Goal: Find specific page/section: Find specific page/section

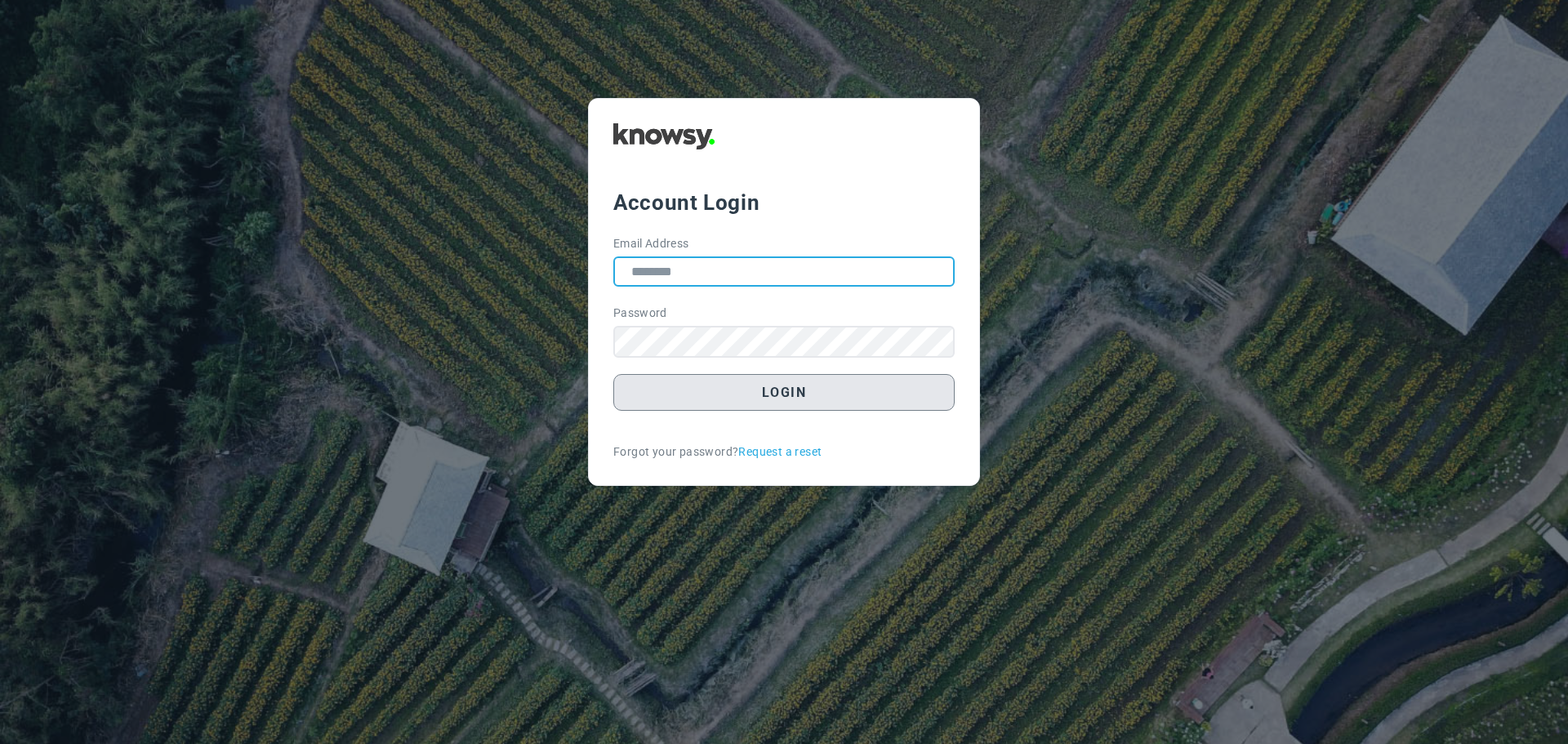
type input "**********"
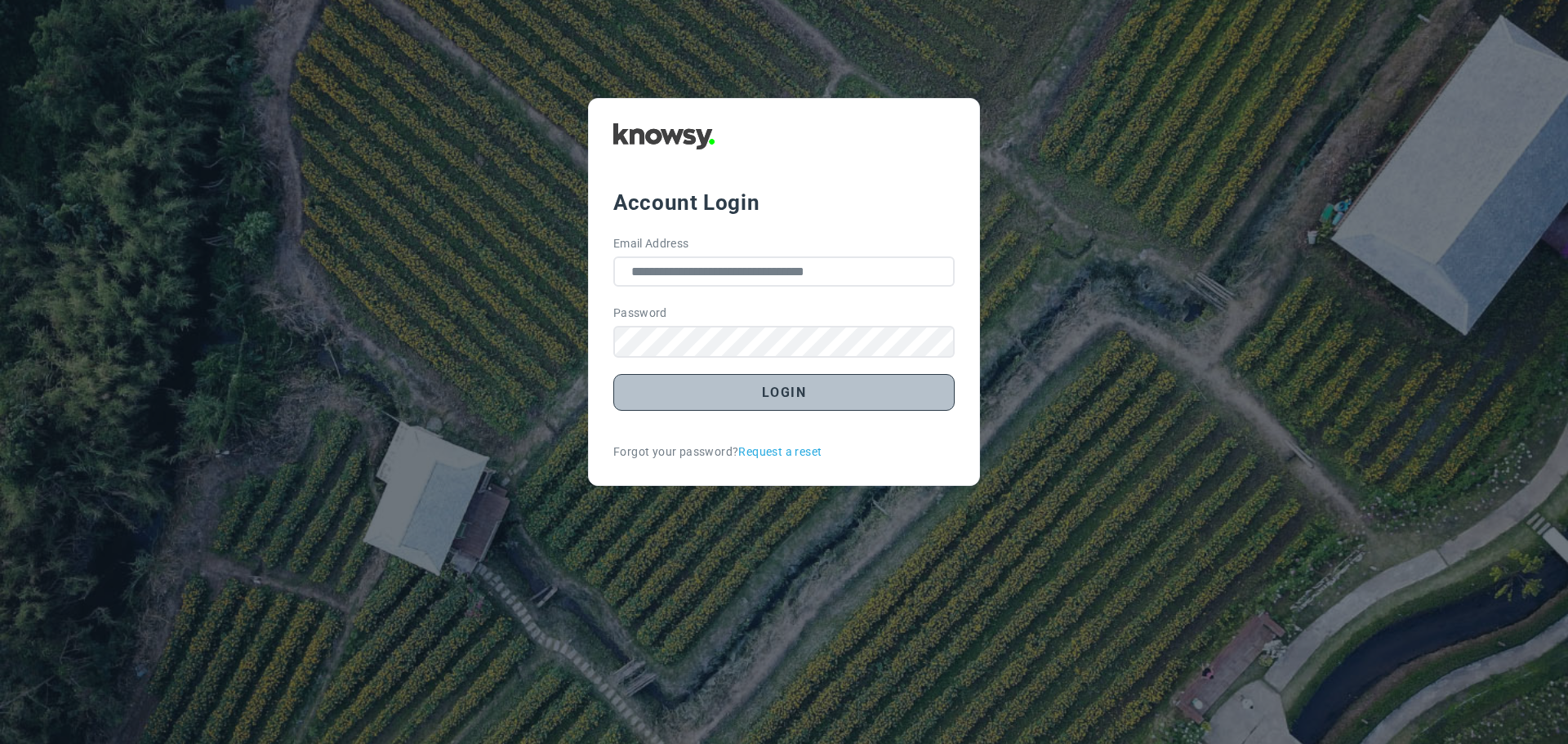
click at [788, 398] on button "Login" at bounding box center [784, 393] width 342 height 37
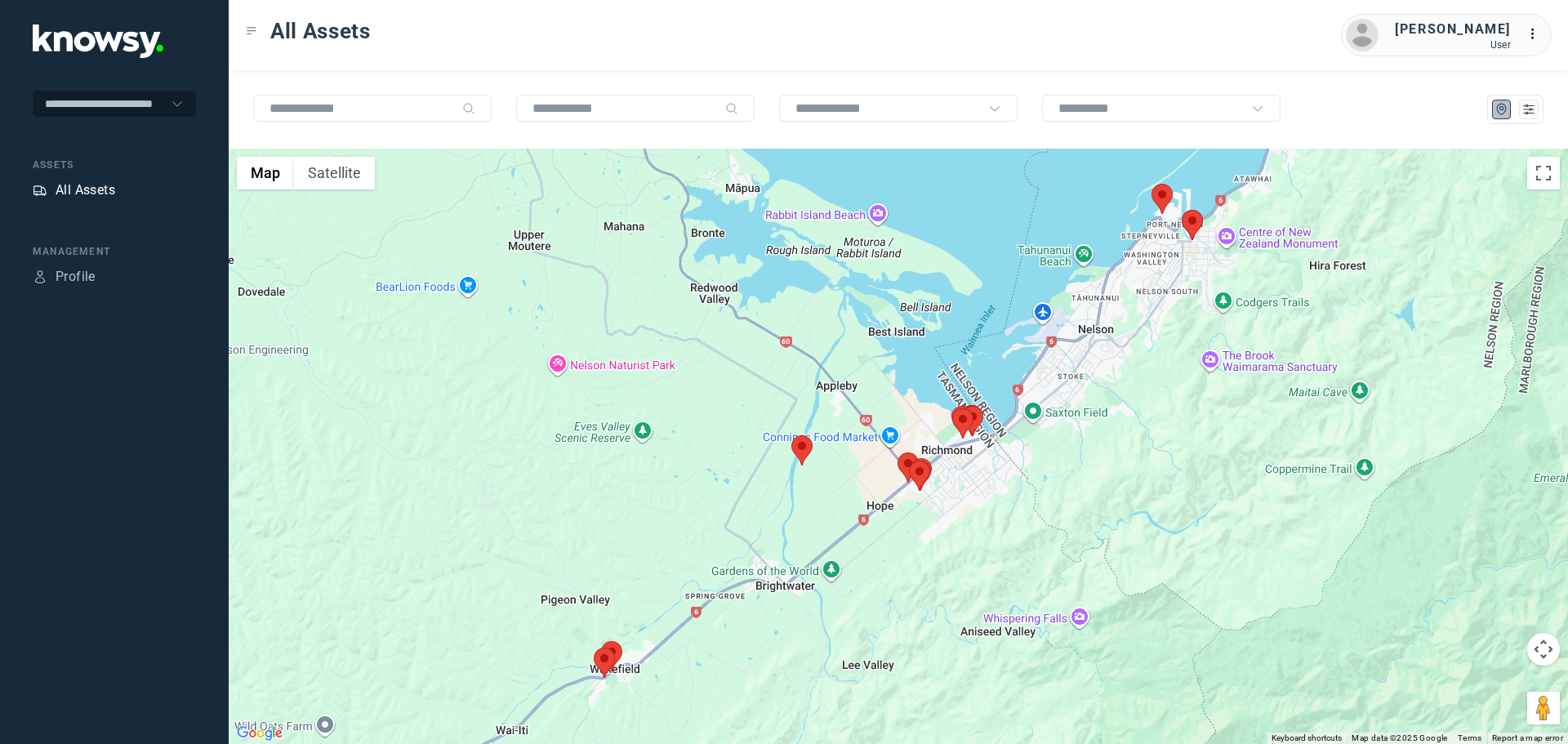
click at [67, 191] on div "All Assets" at bounding box center [86, 191] width 60 height 19
click at [1523, 113] on icon "List" at bounding box center [1529, 109] width 14 height 14
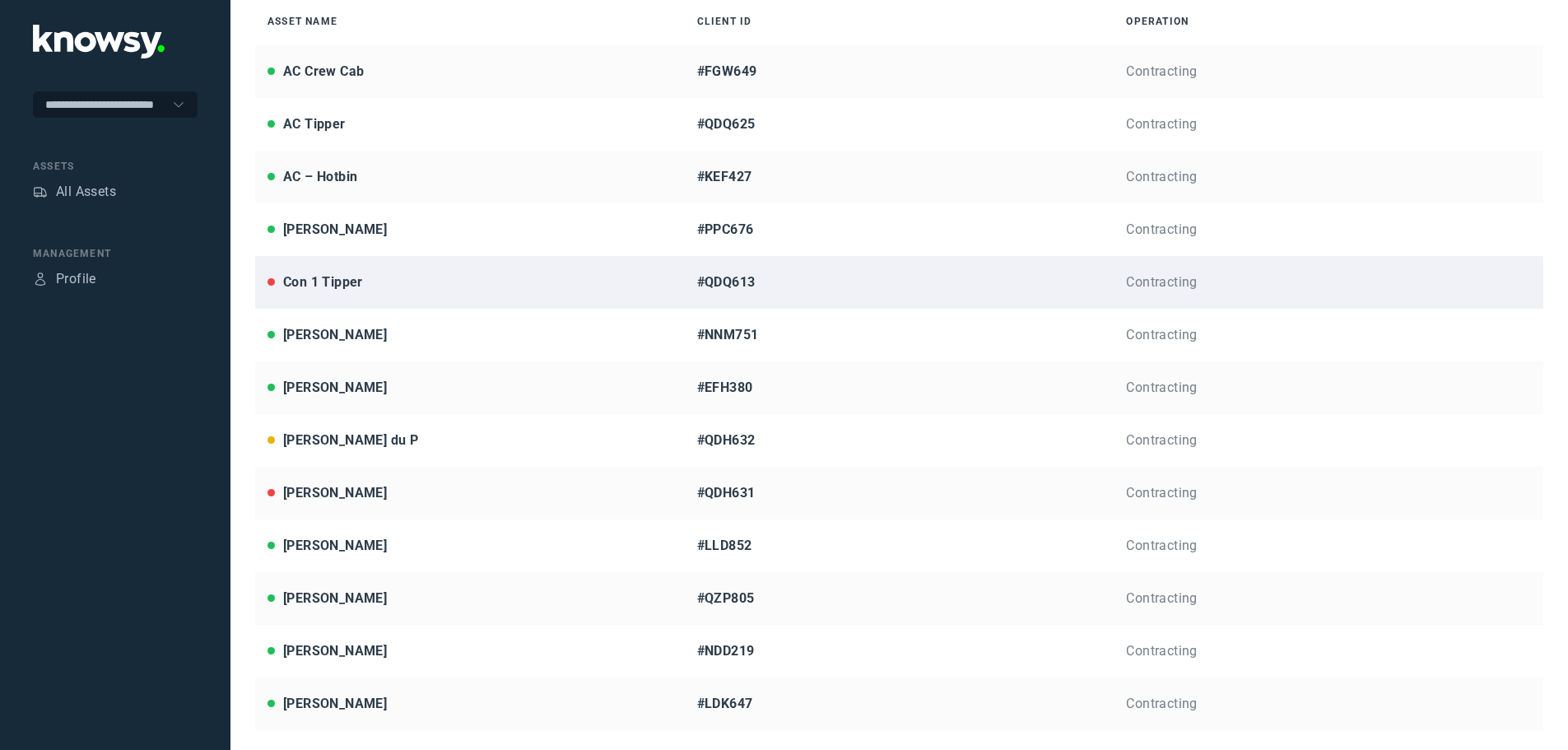
scroll to position [165, 0]
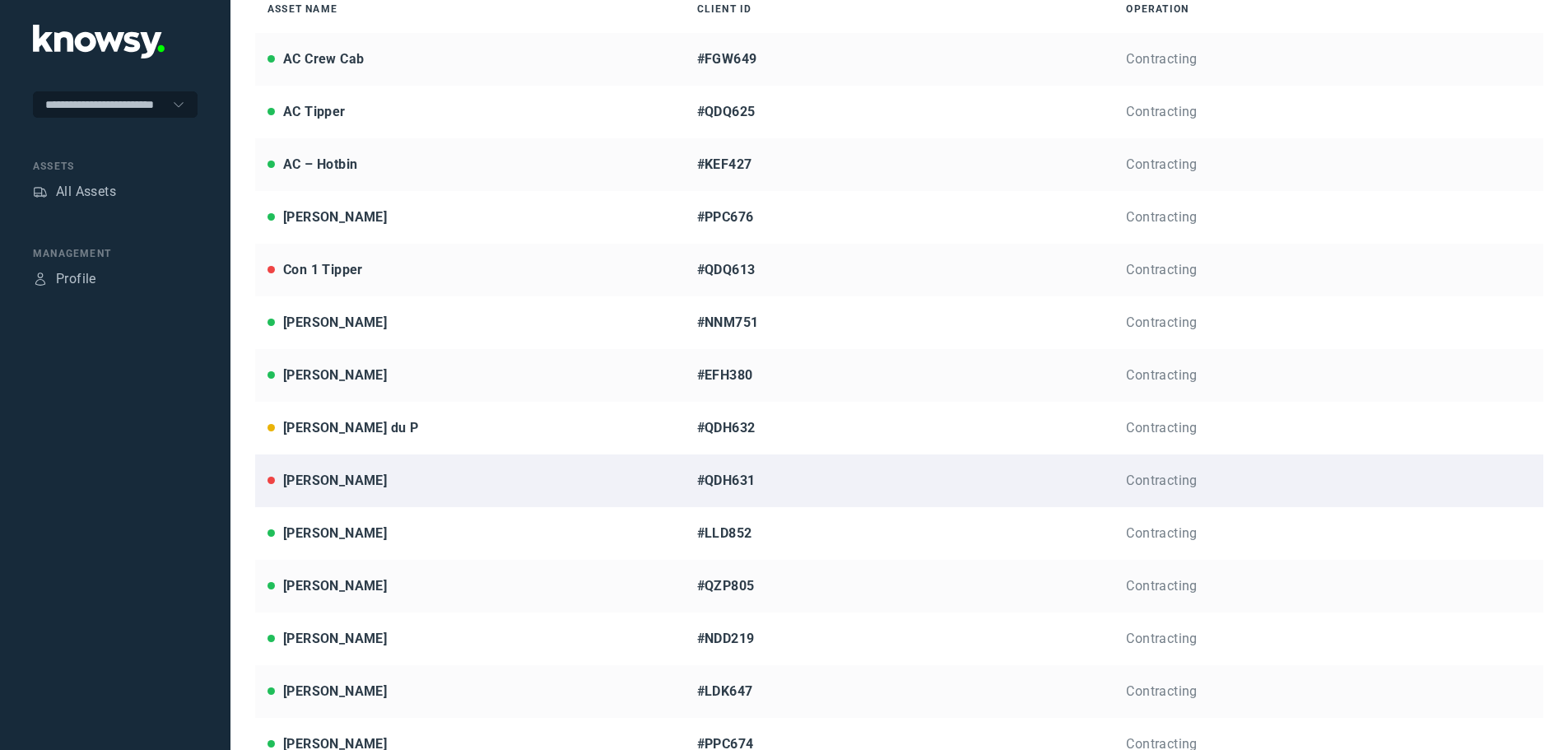
click at [316, 479] on div "[PERSON_NAME]" at bounding box center [335, 480] width 104 height 19
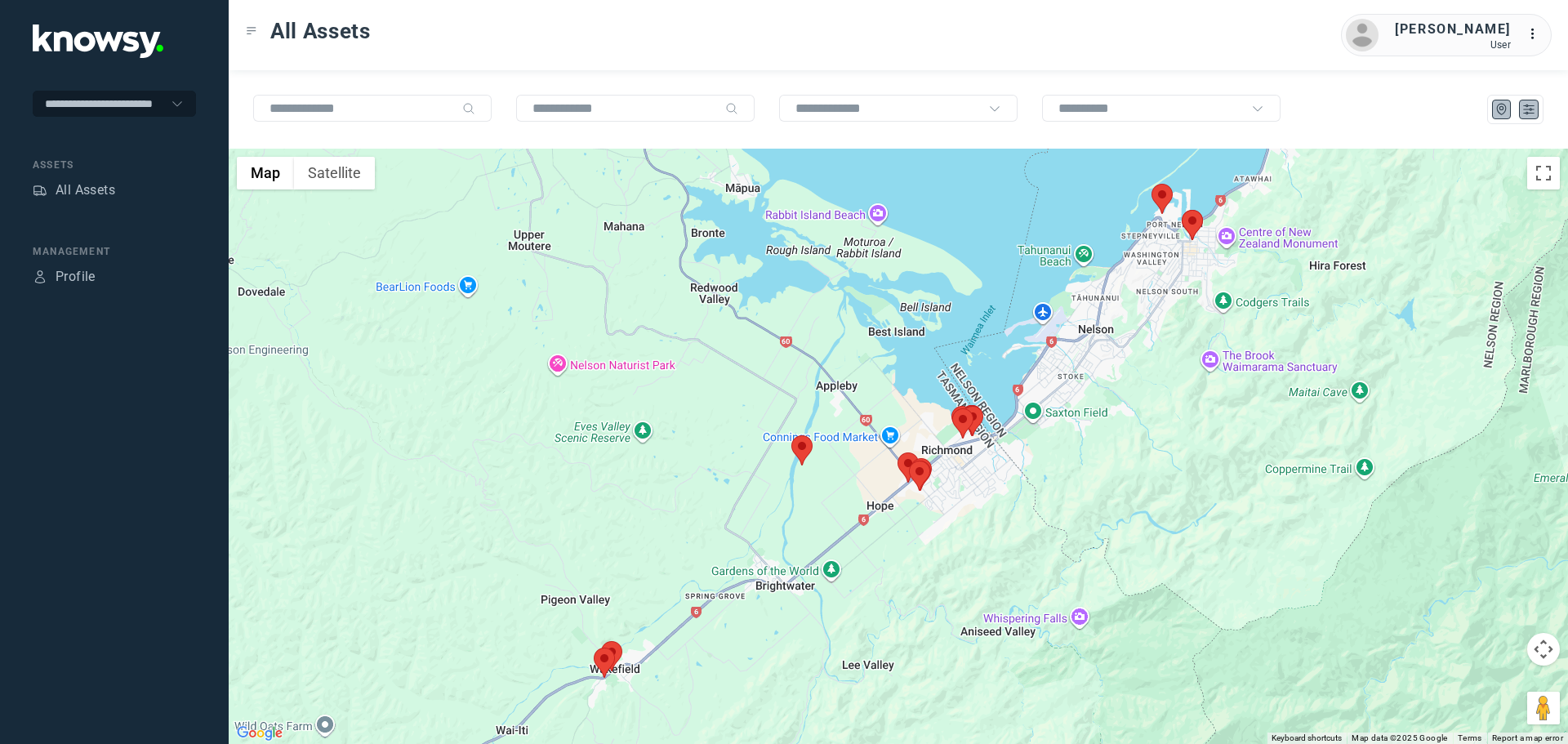
click at [1534, 111] on button at bounding box center [1529, 110] width 19 height 19
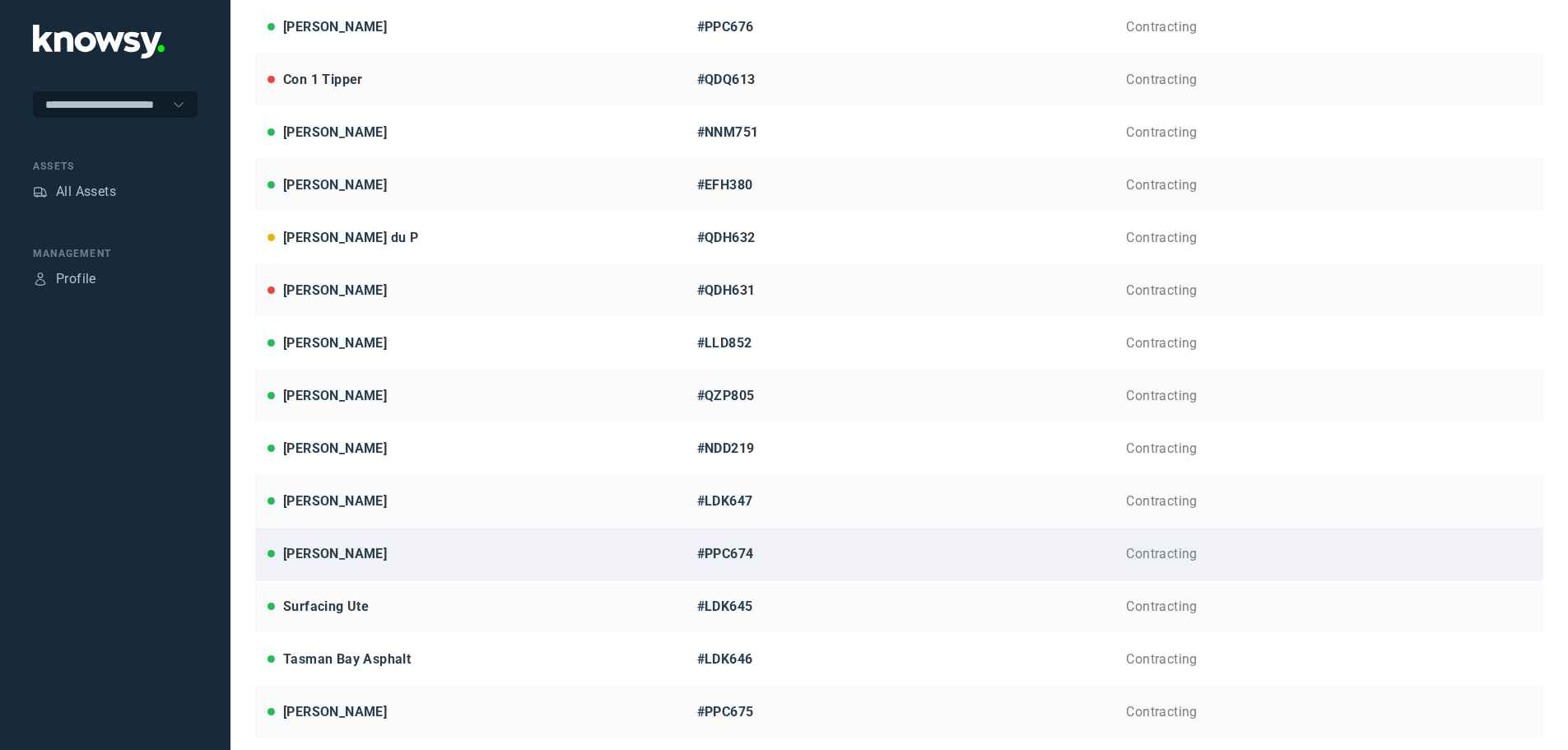
scroll to position [368, 0]
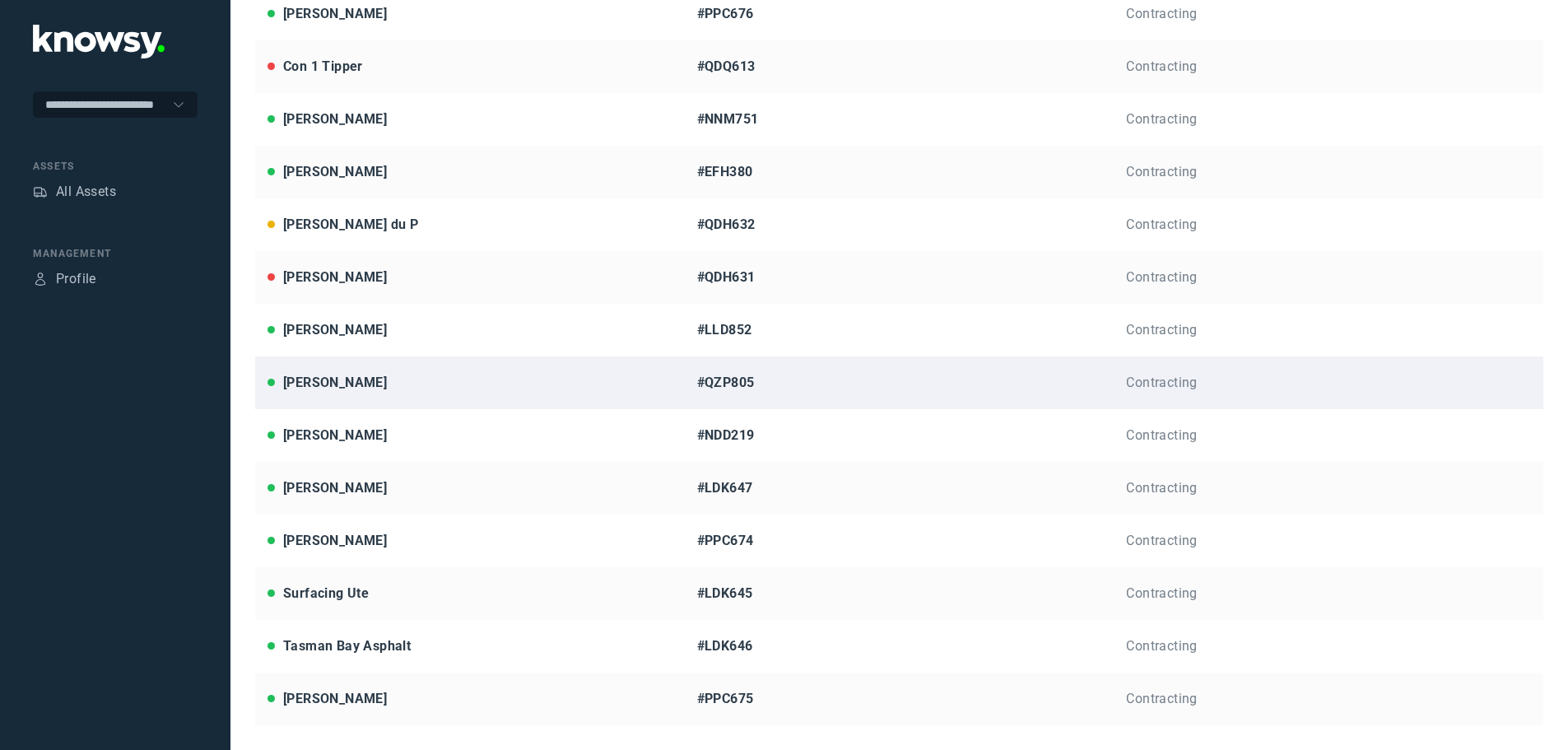
click at [310, 381] on div "[PERSON_NAME]" at bounding box center [335, 382] width 104 height 19
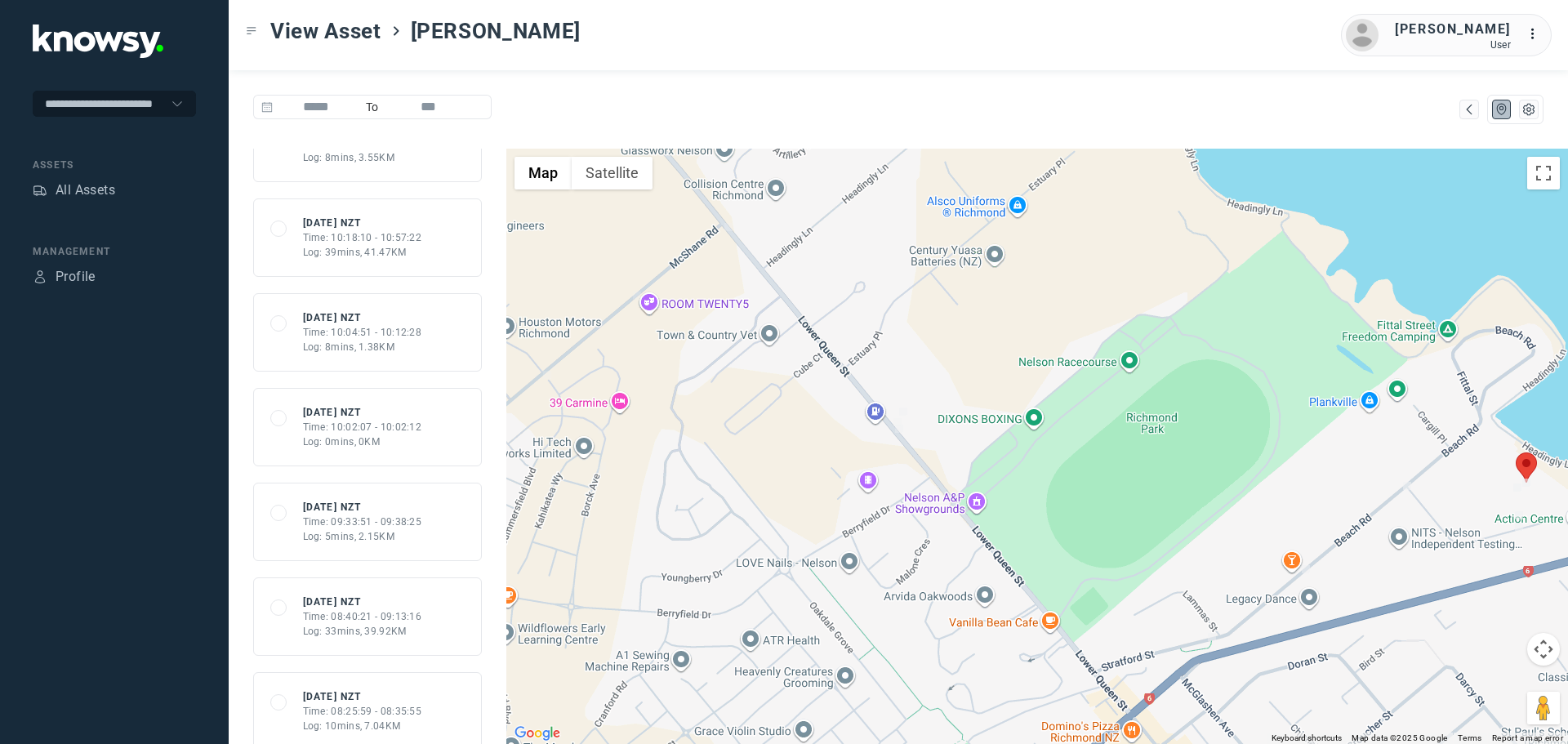
scroll to position [1225, 0]
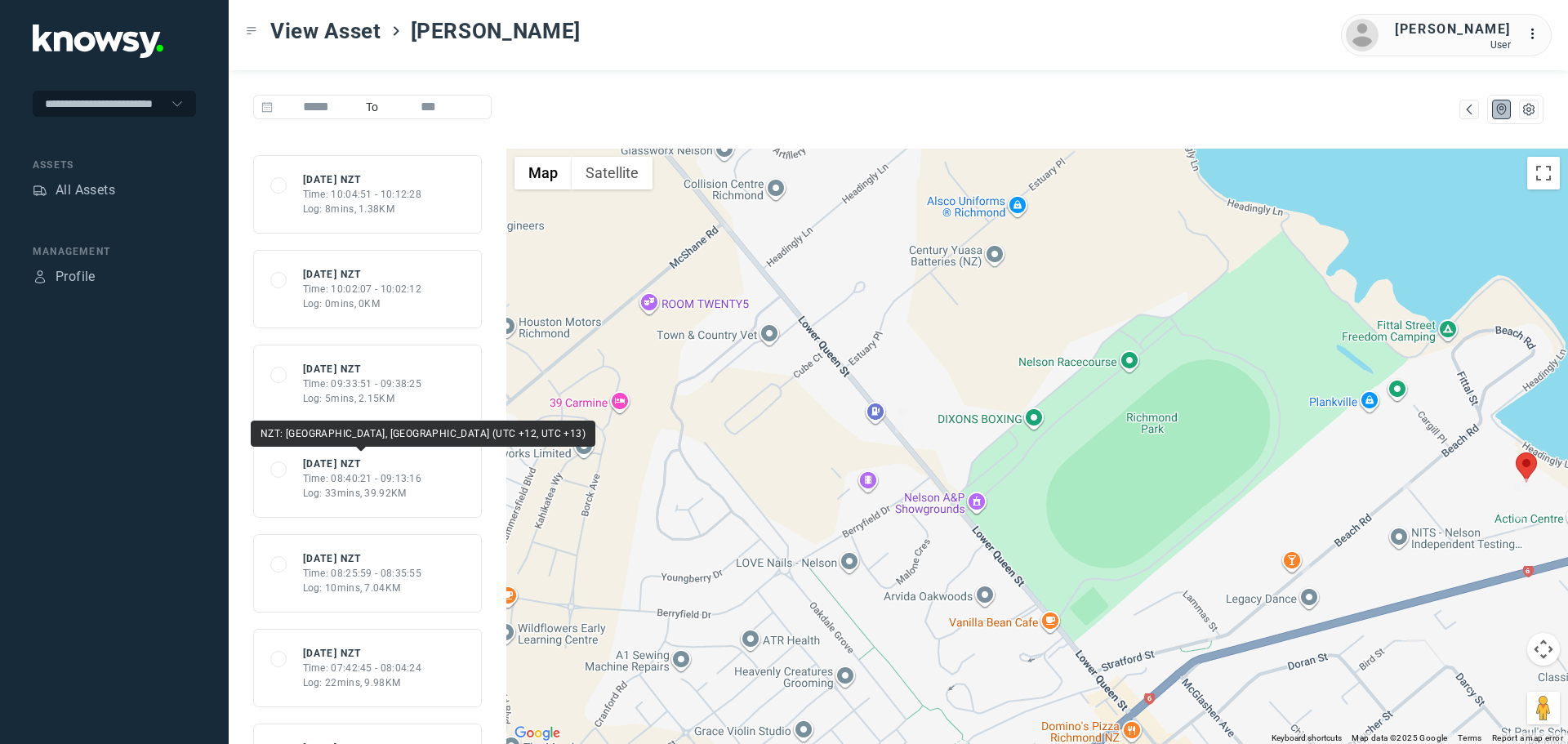
click at [387, 482] on div "Time: 08:40:21 - 09:13:16" at bounding box center [363, 478] width 119 height 14
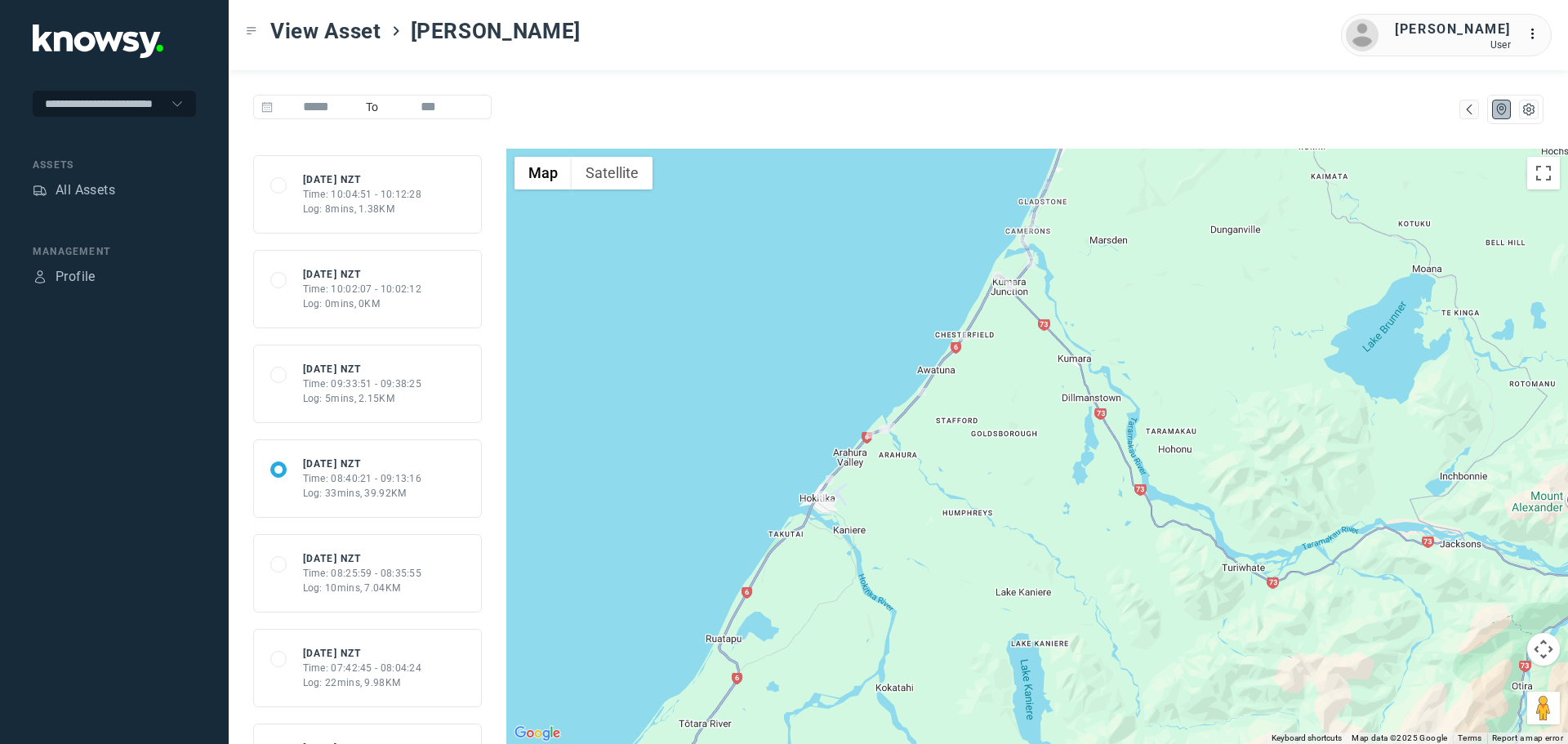
drag, startPoint x: 908, startPoint y: 523, endPoint x: 1065, endPoint y: 519, distance: 157.1
click at [1065, 519] on div at bounding box center [1037, 446] width 1062 height 596
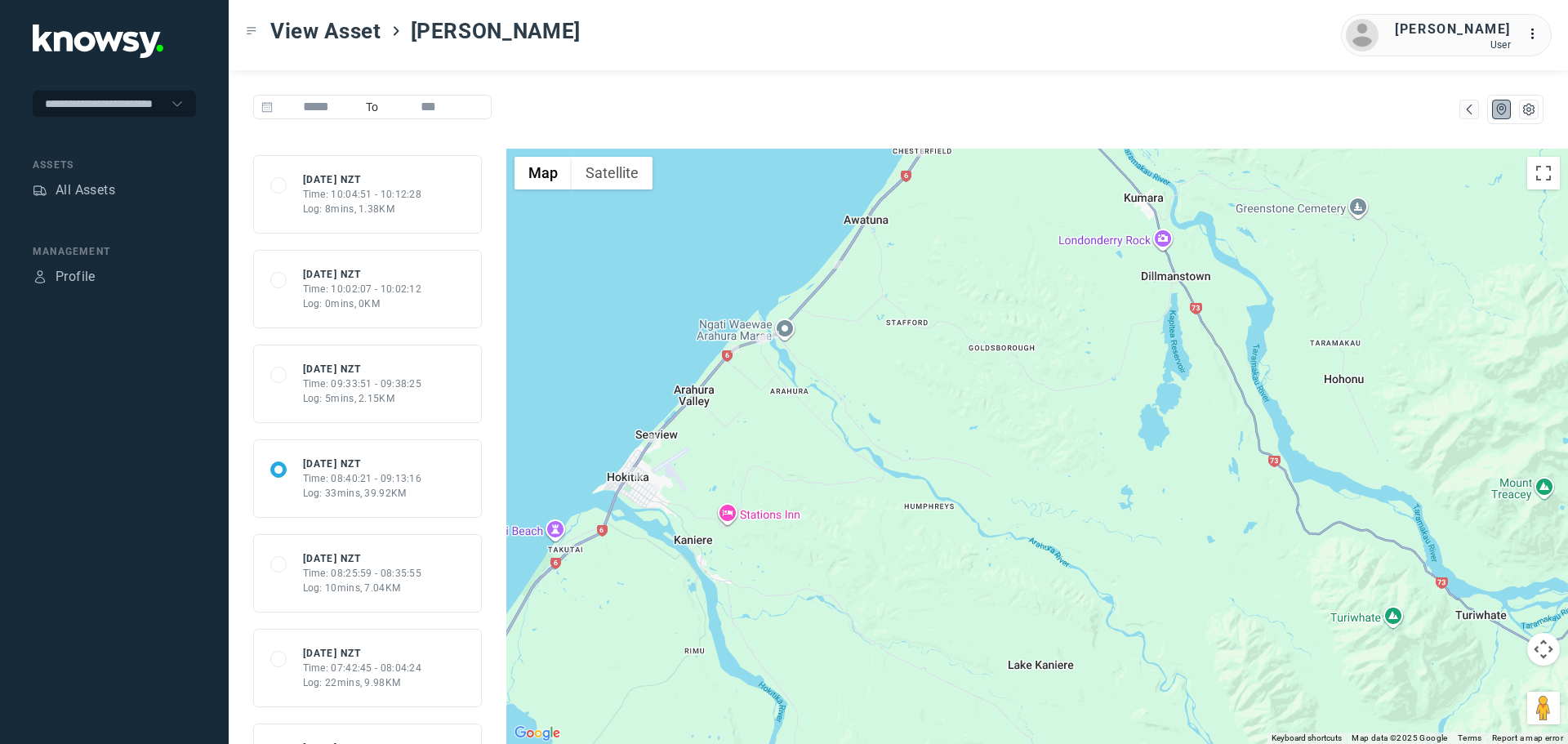
click at [358, 395] on div "Log: 5mins, 2.15KM" at bounding box center [363, 398] width 119 height 14
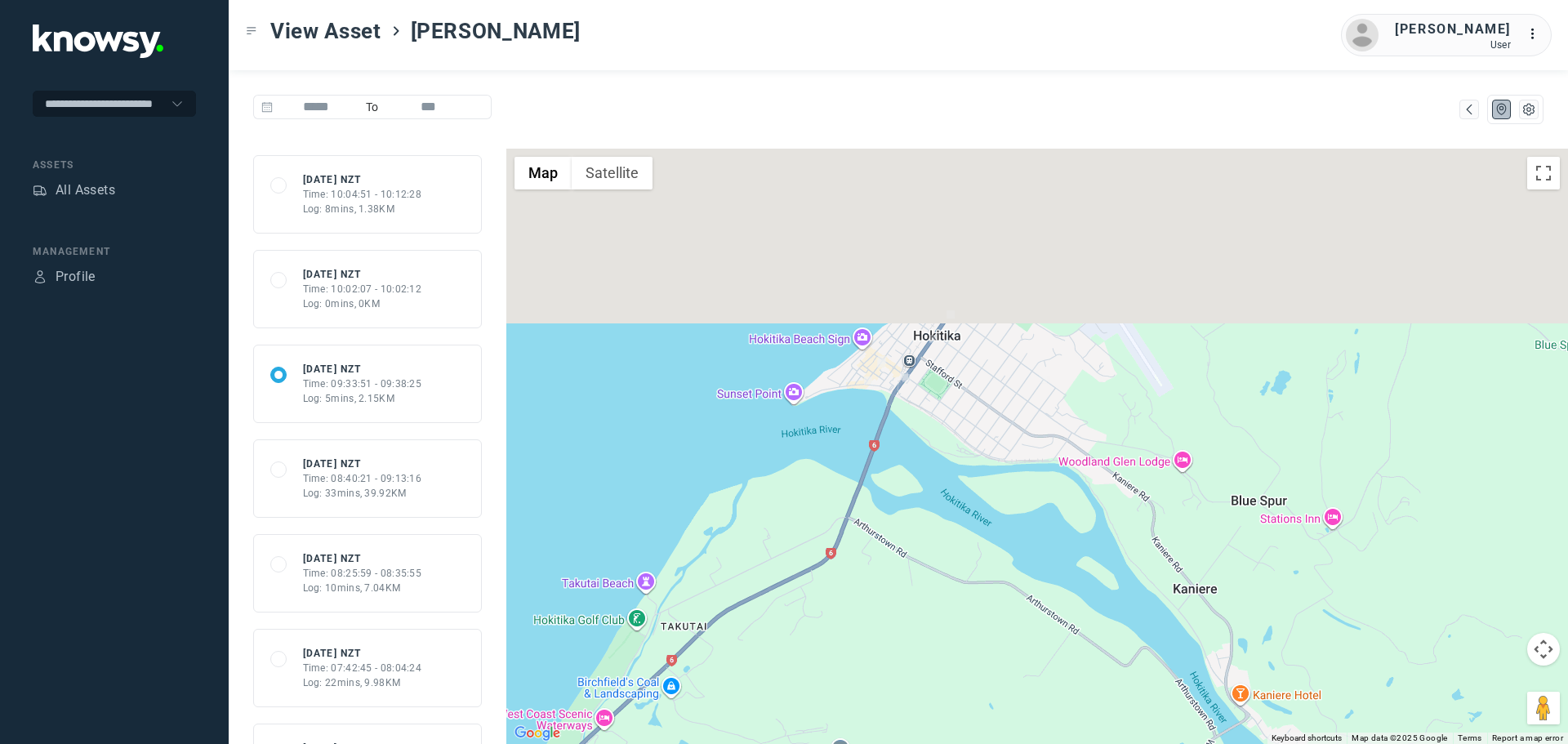
drag, startPoint x: 886, startPoint y: 374, endPoint x: 894, endPoint y: 611, distance: 237.1
click at [895, 617] on div at bounding box center [1037, 446] width 1062 height 596
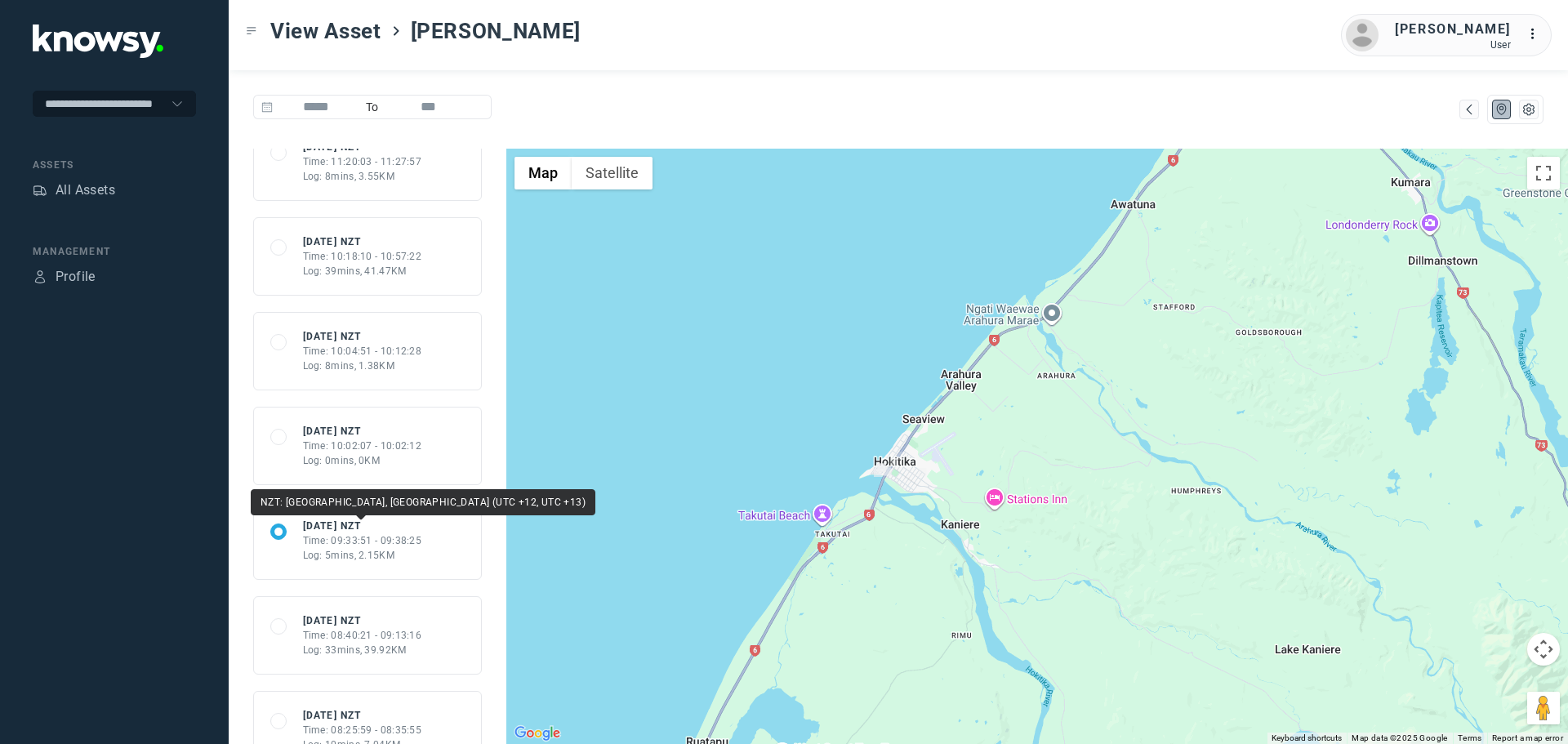
scroll to position [1062, 0]
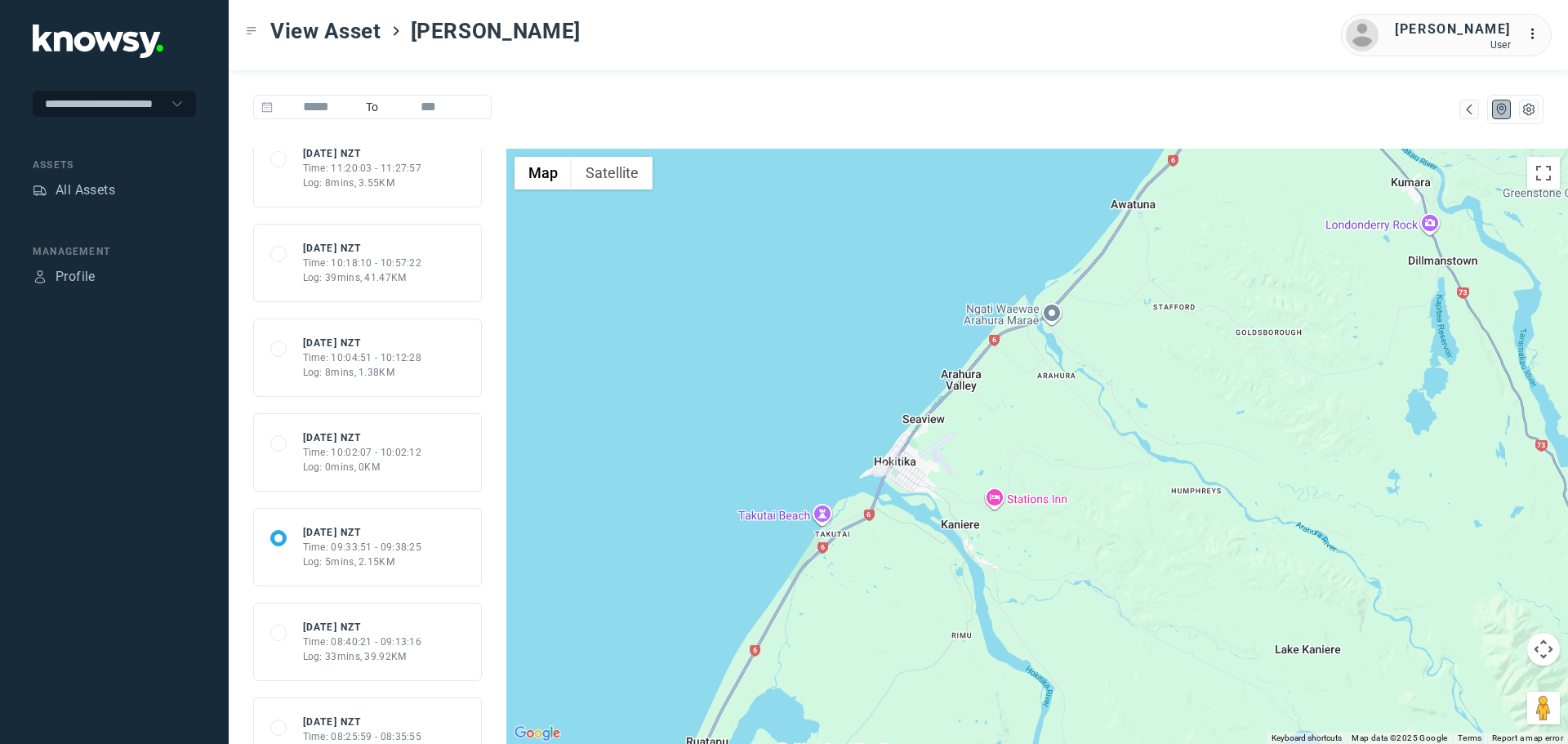
click at [397, 355] on div "Time: 10:04:51 - 10:12:28" at bounding box center [363, 357] width 119 height 14
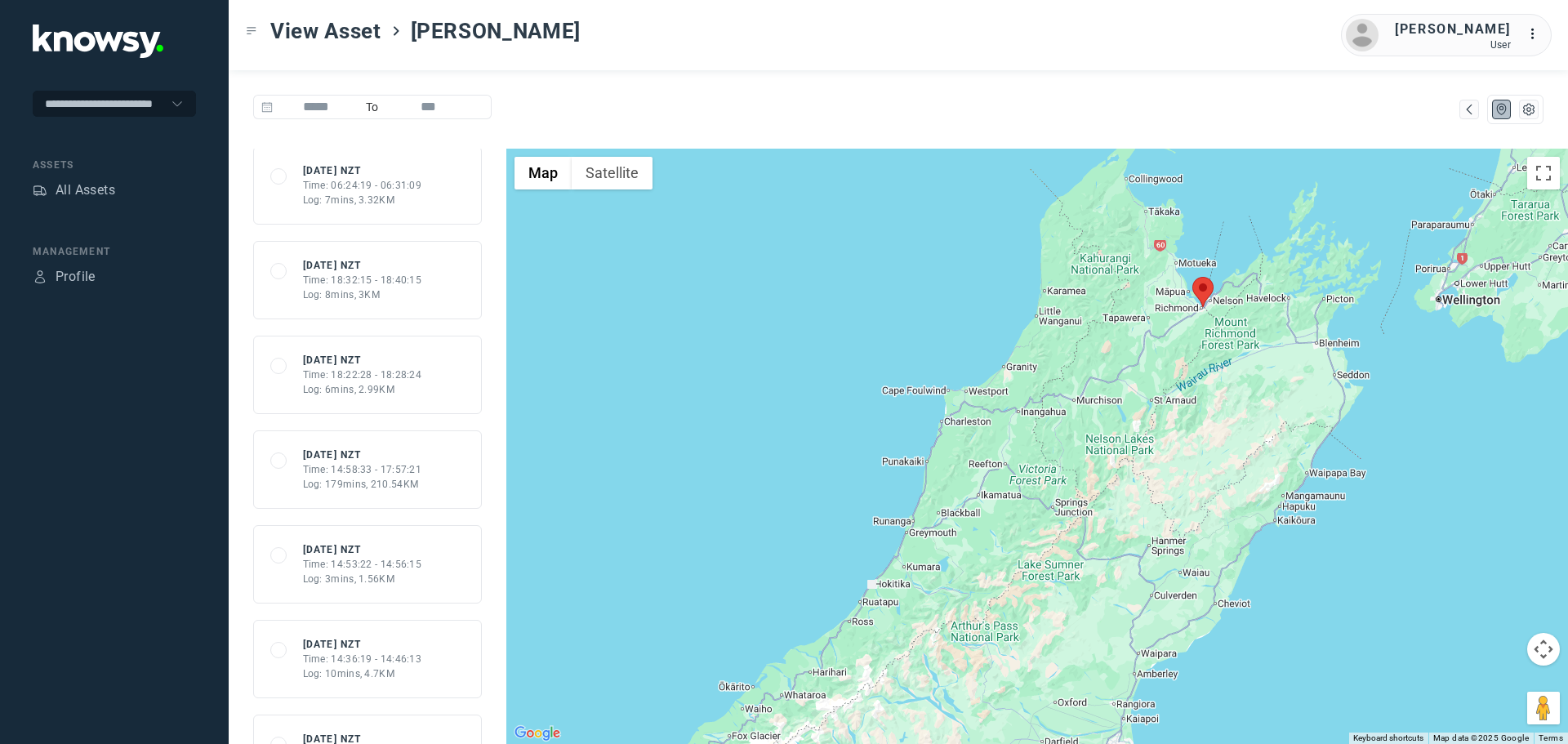
scroll to position [0, 0]
